Goal: Check status: Check status

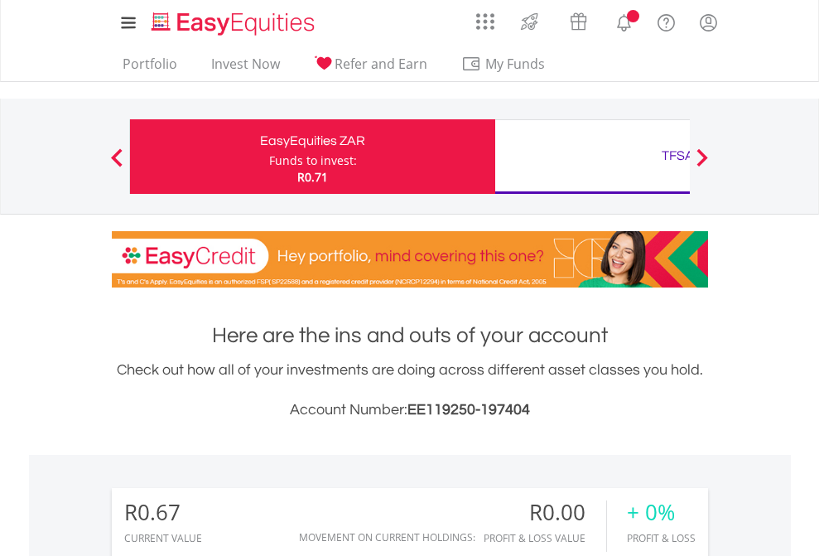
scroll to position [159, 260]
click at [269, 157] on div "Funds to invest:" at bounding box center [313, 160] width 88 height 17
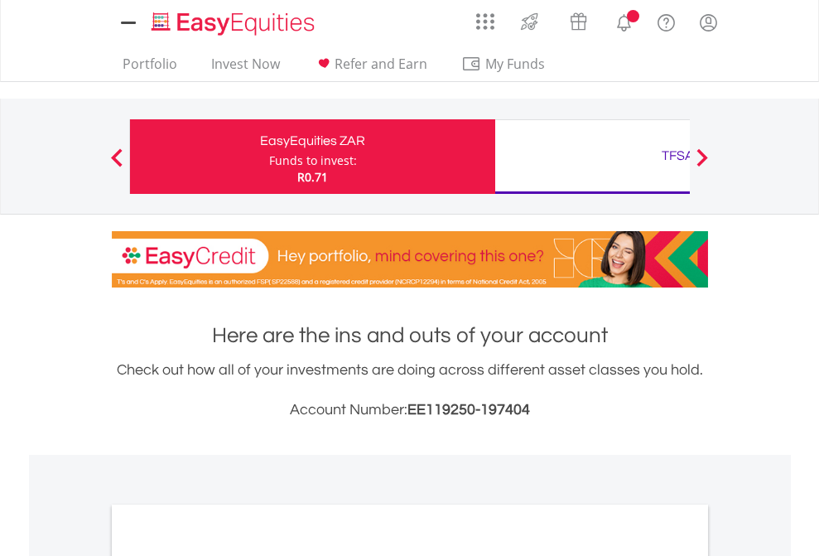
scroll to position [996, 0]
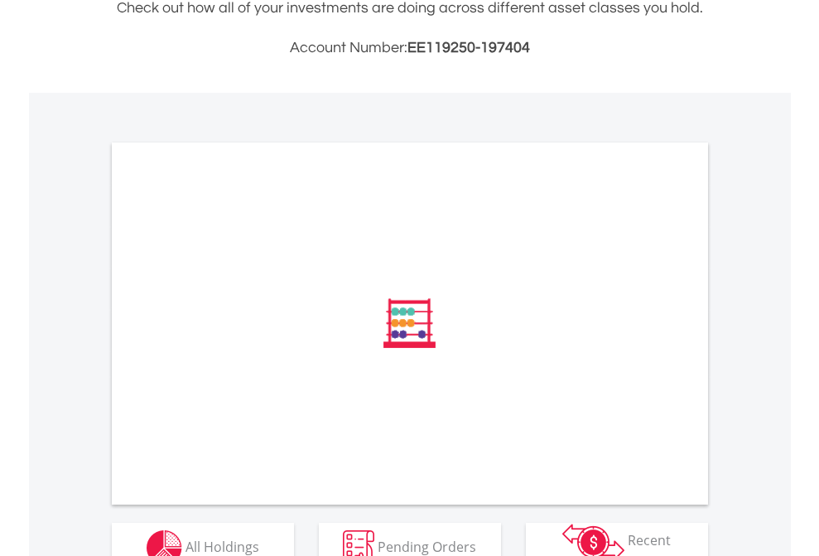
click at [186, 537] on span "All Holdings" at bounding box center [223, 546] width 74 height 18
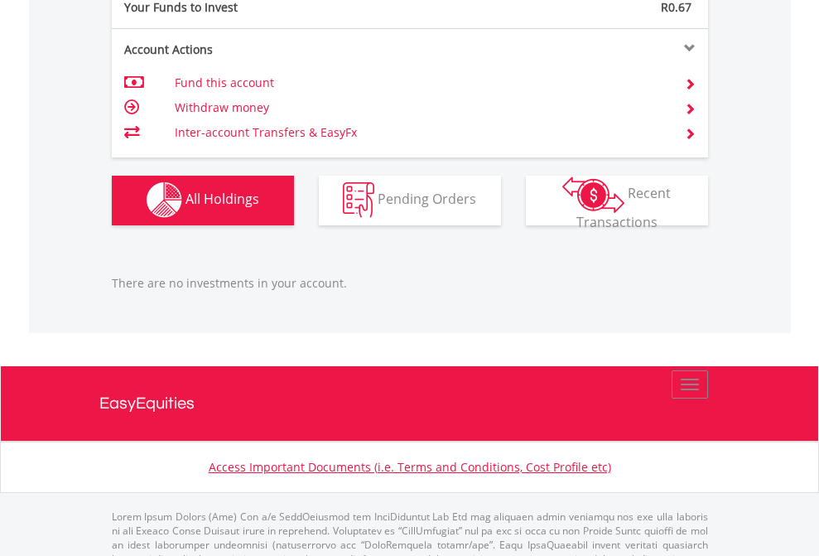
scroll to position [1640, 0]
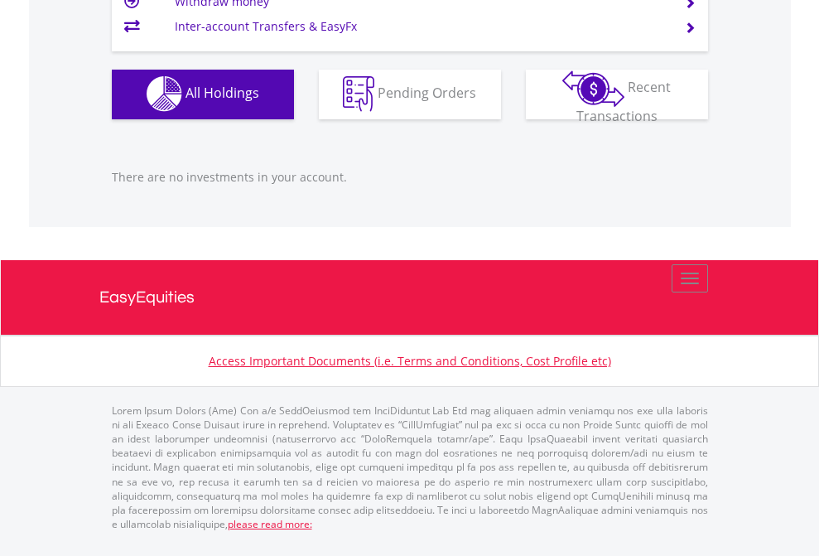
scroll to position [159, 260]
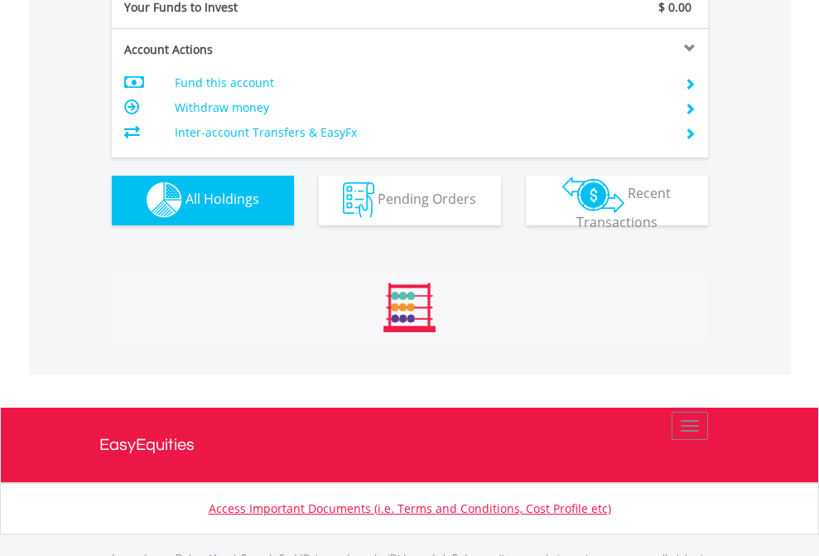
scroll to position [1640, 0]
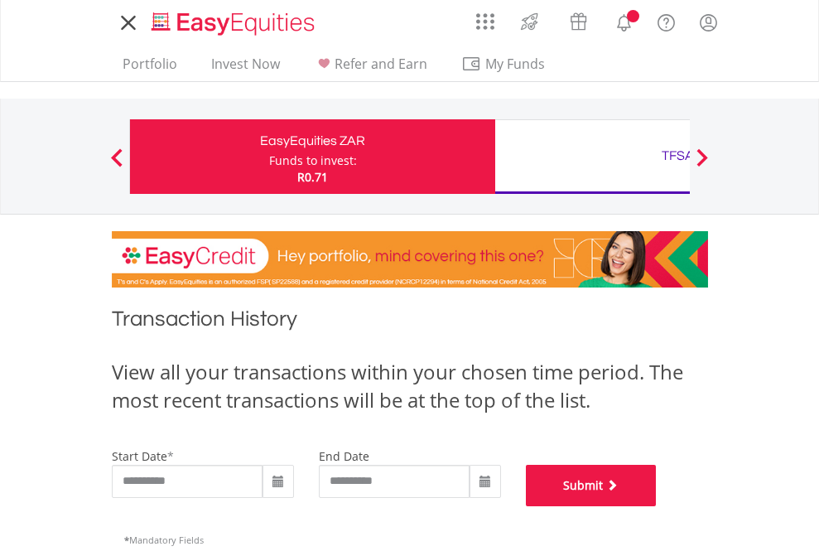
click at [657, 506] on button "Submit" at bounding box center [591, 485] width 131 height 41
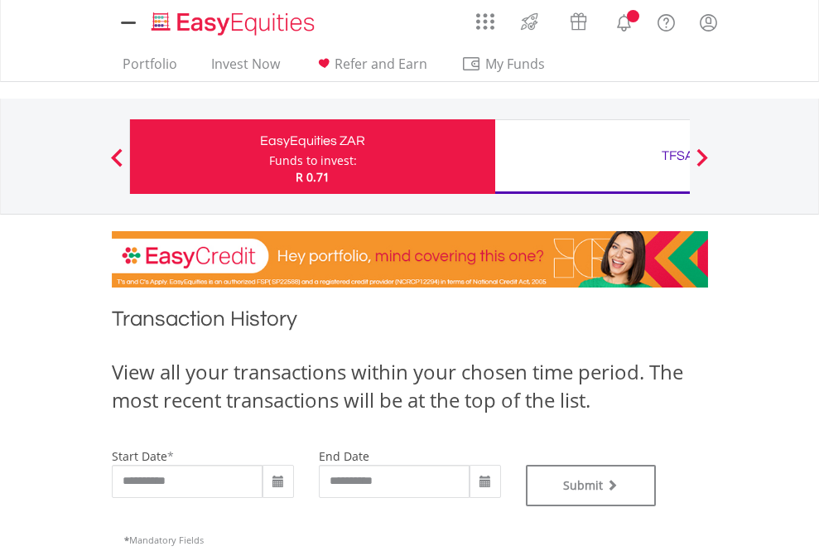
click at [592, 157] on div "TFSA" at bounding box center [677, 155] width 345 height 23
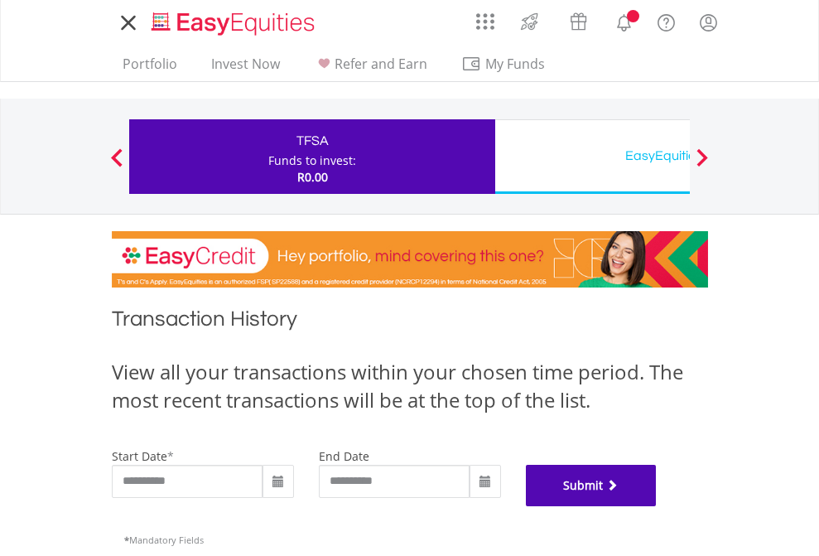
click at [657, 506] on button "Submit" at bounding box center [591, 485] width 131 height 41
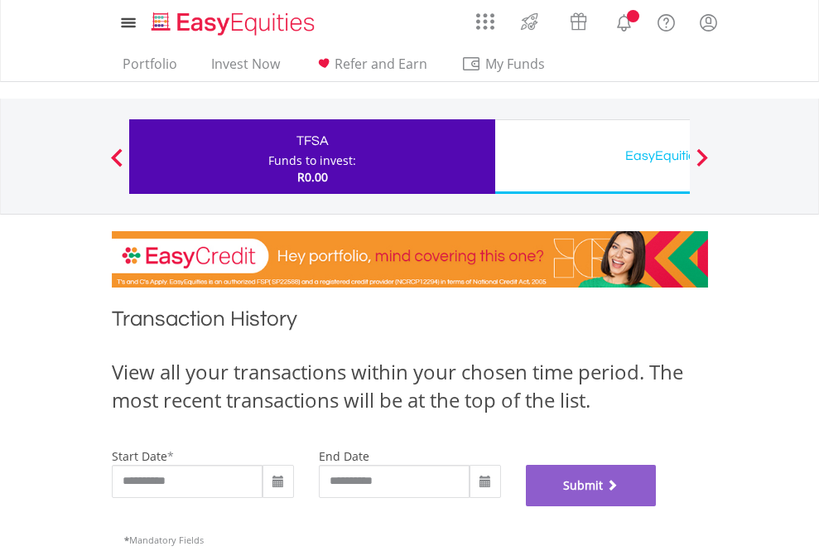
scroll to position [672, 0]
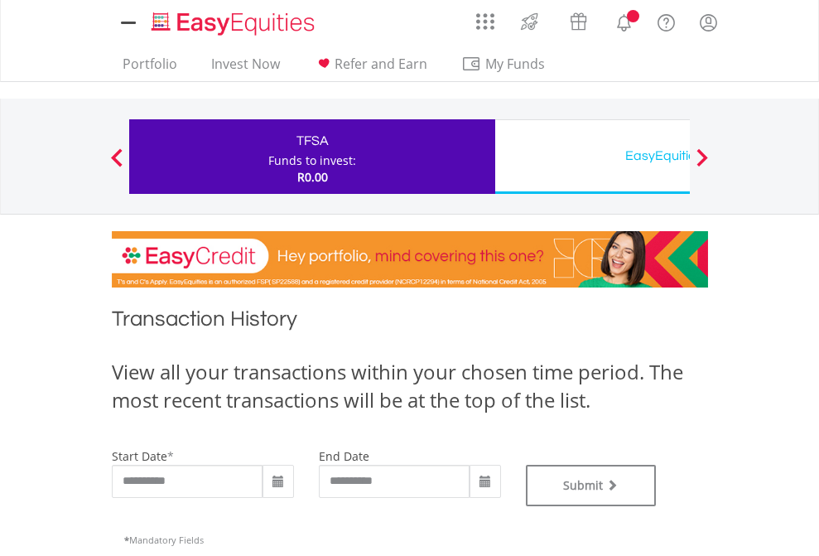
click at [592, 157] on div "EasyEquities USD" at bounding box center [677, 155] width 345 height 23
type input "**********"
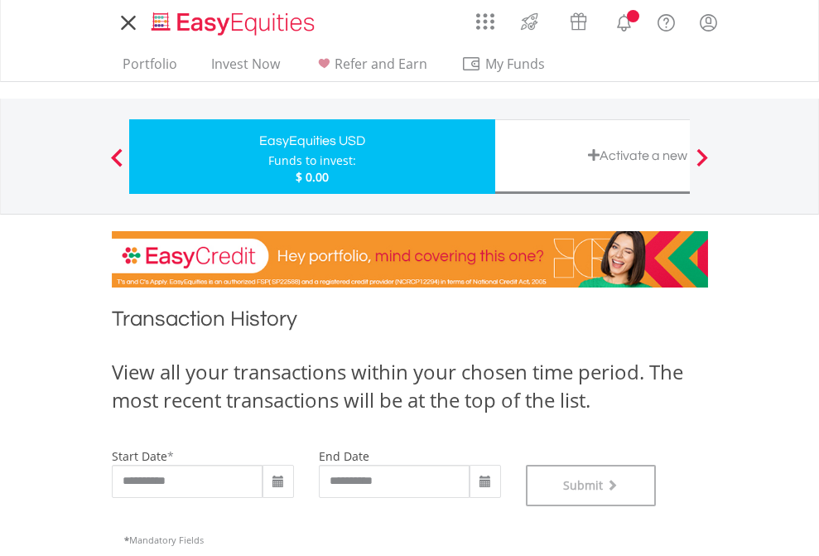
scroll to position [672, 0]
